Goal: Browse casually: Explore the website without a specific task or goal

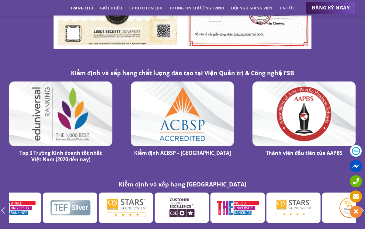
scroll to position [3294, 0]
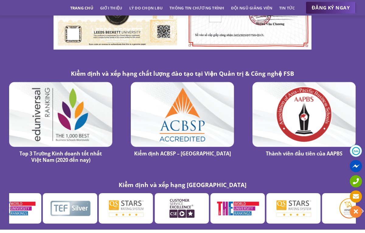
click at [3, 208] on icon "Previous" at bounding box center [3, 211] width 4 height 7
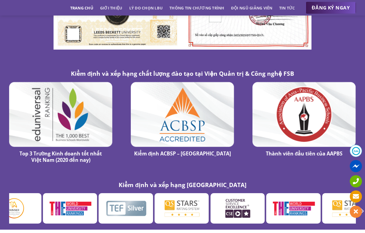
click at [3, 208] on icon "Previous" at bounding box center [3, 211] width 4 height 7
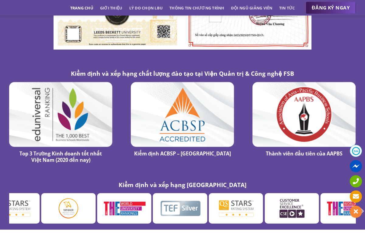
click at [3, 208] on icon "Previous" at bounding box center [3, 211] width 4 height 7
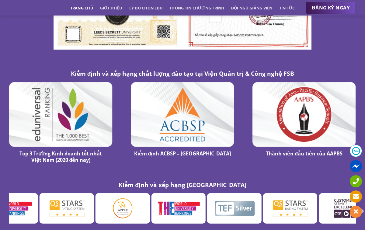
click at [3, 208] on icon "Previous" at bounding box center [3, 211] width 4 height 7
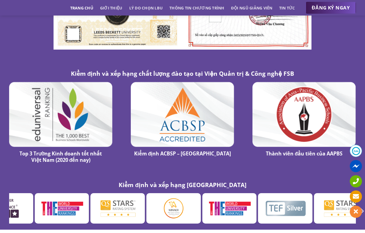
click at [3, 208] on icon "Previous" at bounding box center [3, 211] width 4 height 7
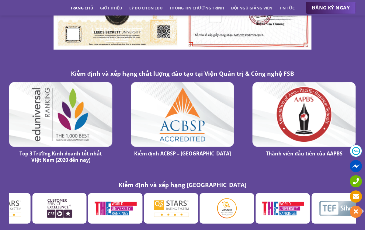
click at [3, 208] on icon "Previous" at bounding box center [3, 211] width 4 height 7
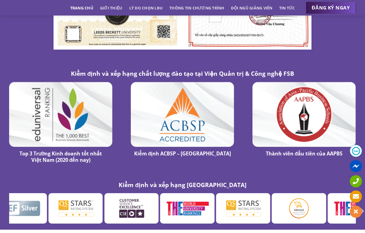
click at [3, 208] on icon "Previous" at bounding box center [3, 211] width 4 height 7
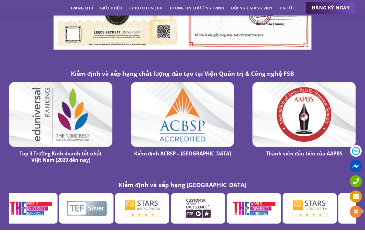
click at [3, 208] on icon "Previous" at bounding box center [3, 211] width 4 height 7
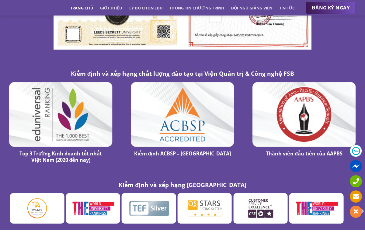
click at [3, 208] on icon "Previous" at bounding box center [3, 211] width 4 height 7
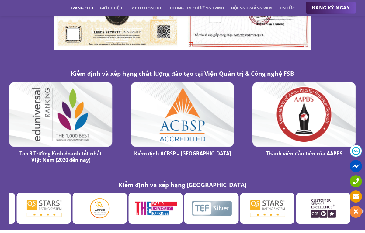
click at [3, 208] on icon "Previous" at bounding box center [3, 211] width 4 height 7
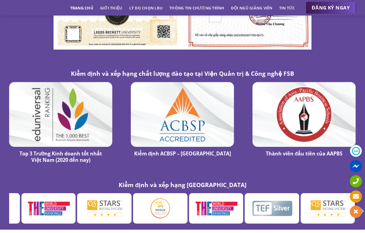
click at [3, 208] on icon "Previous" at bounding box center [3, 211] width 4 height 7
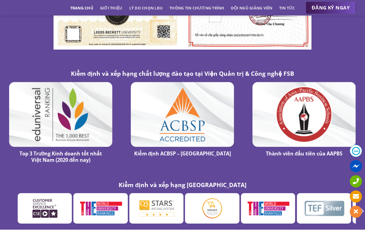
click at [3, 208] on icon "Previous" at bounding box center [3, 211] width 4 height 7
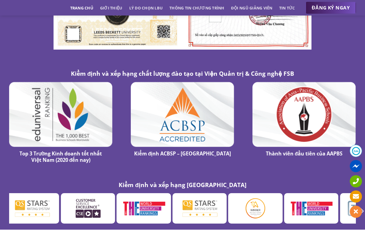
click at [3, 208] on icon "Previous" at bounding box center [3, 211] width 4 height 7
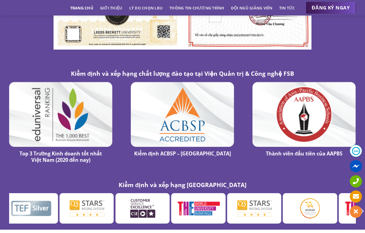
click at [3, 208] on icon "Previous" at bounding box center [3, 211] width 4 height 7
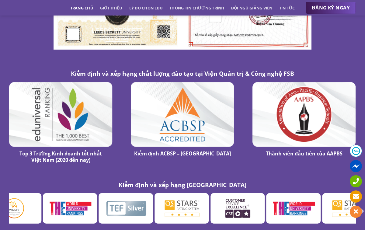
click at [3, 208] on icon "Previous" at bounding box center [3, 211] width 4 height 7
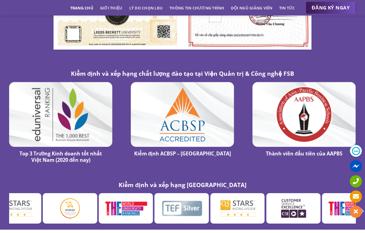
click at [3, 208] on icon "Previous" at bounding box center [3, 211] width 4 height 7
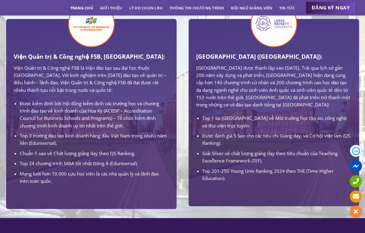
scroll to position [384, 0]
